Goal: Information Seeking & Learning: Check status

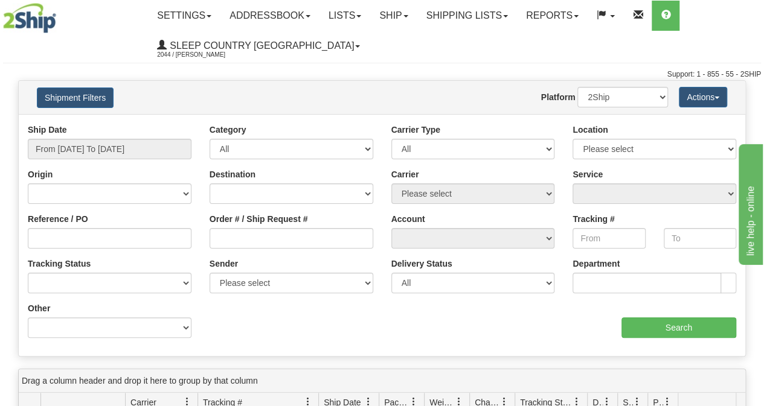
click at [240, 249] on div "Order # / Ship Request #" at bounding box center [291, 235] width 182 height 45
click at [242, 240] on input "Order # / Ship Request #" at bounding box center [292, 238] width 164 height 21
paste input "9002I172091"
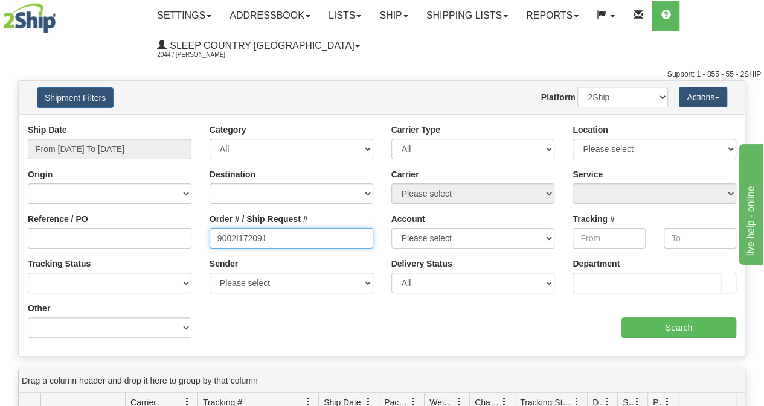
type input "9002I172091"
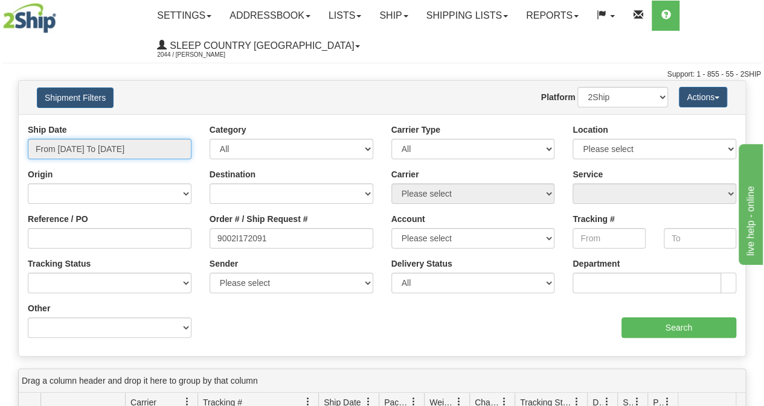
click at [144, 150] on input "From [DATE] To [DATE]" at bounding box center [110, 149] width 164 height 21
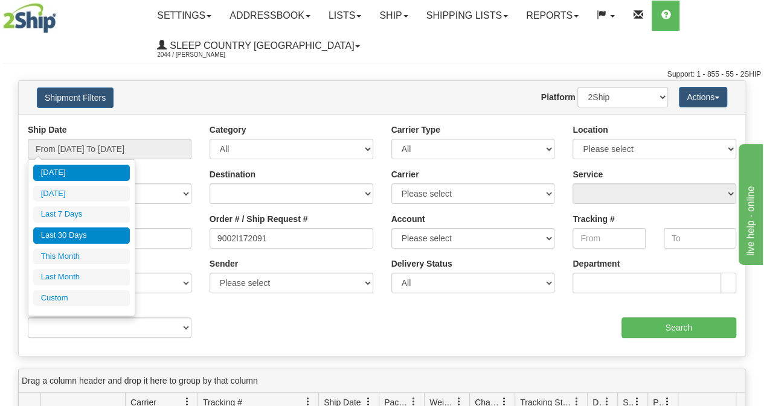
click at [98, 229] on li "Last 30 Days" at bounding box center [81, 236] width 97 height 16
type input "From [DATE] To [DATE]"
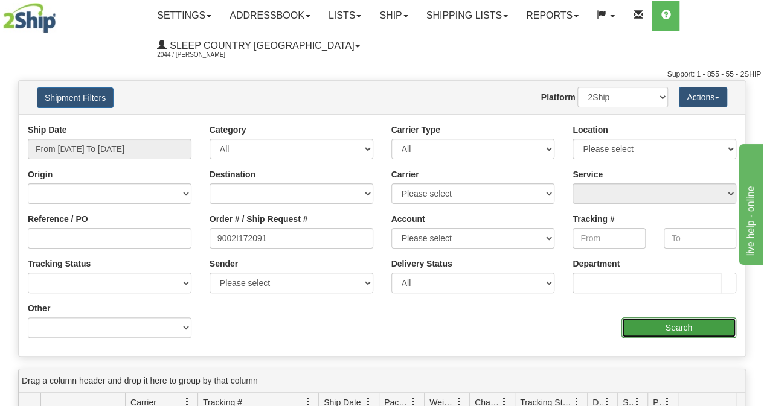
click at [647, 333] on input "Search" at bounding box center [678, 328] width 115 height 21
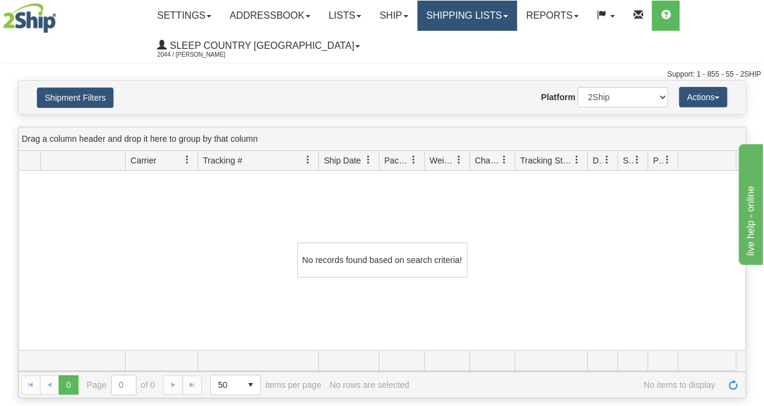
click at [467, 21] on link "Shipping lists" at bounding box center [467, 16] width 100 height 30
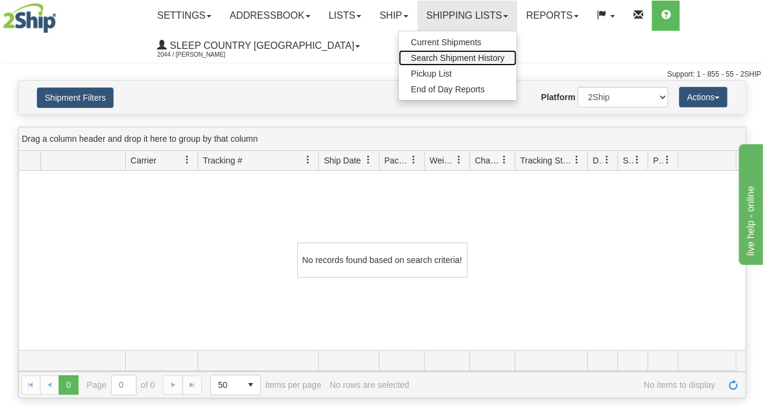
click at [466, 63] on link "Search Shipment History" at bounding box center [457, 58] width 118 height 16
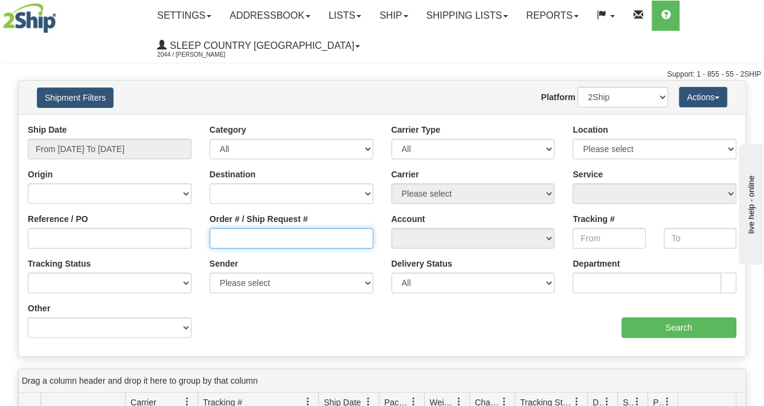
click at [246, 242] on input "Order # / Ship Request #" at bounding box center [292, 238] width 164 height 21
paste input "9002I172091"
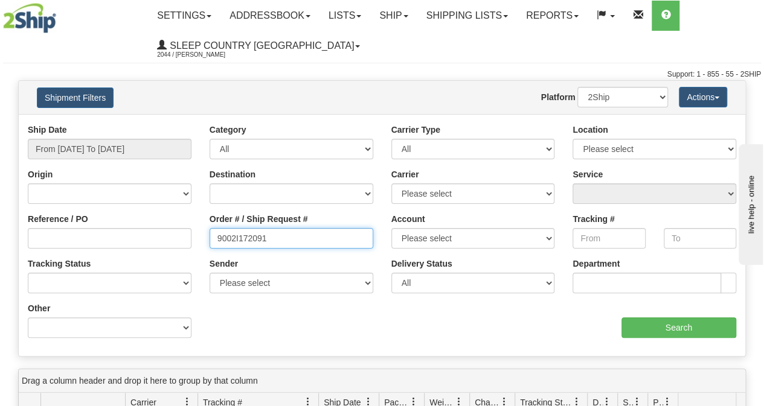
drag, startPoint x: 215, startPoint y: 235, endPoint x: 206, endPoint y: 235, distance: 9.1
click at [206, 235] on div "Order # / Ship Request # 9002I172091" at bounding box center [291, 235] width 182 height 45
type input "9002I172091"
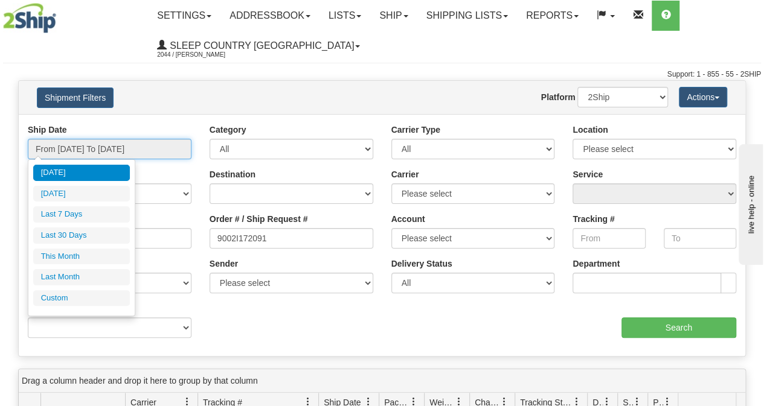
click at [146, 149] on input "From [DATE] To [DATE]" at bounding box center [110, 149] width 164 height 21
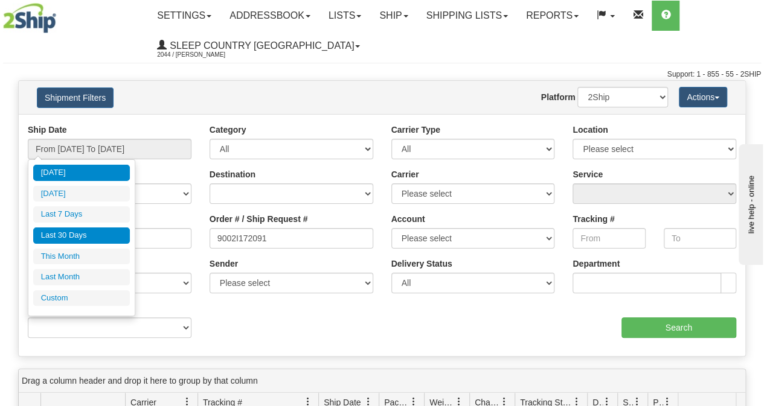
click at [91, 234] on li "Last 30 Days" at bounding box center [81, 236] width 97 height 16
type input "From [DATE] To [DATE]"
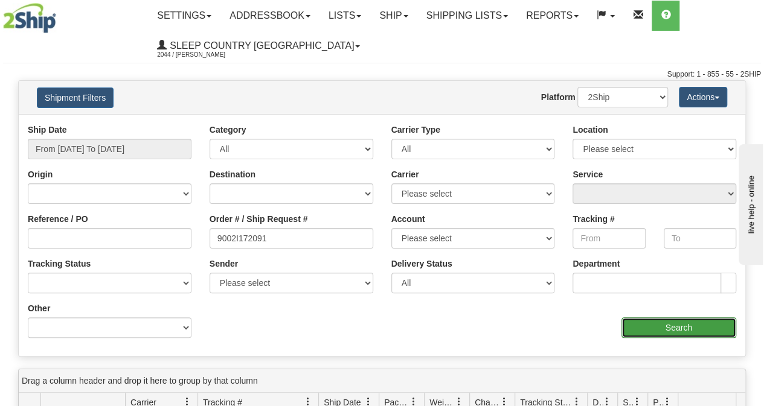
click at [683, 332] on input "Search" at bounding box center [678, 328] width 115 height 21
